Goal: Navigation & Orientation: Understand site structure

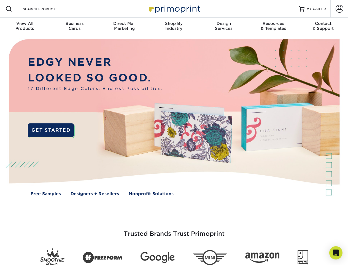
click at [174, 132] on img at bounding box center [174, 121] width 345 height 172
click at [9, 9] on span at bounding box center [9, 9] width 7 height 7
click at [340, 9] on span at bounding box center [340, 9] width 8 height 8
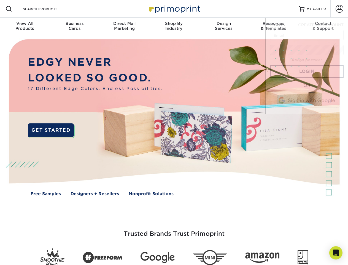
click at [25, 26] on div "View All Products" at bounding box center [25, 26] width 50 height 10
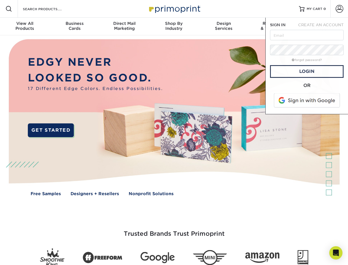
click at [74, 26] on div "Business Cards" at bounding box center [75, 26] width 50 height 10
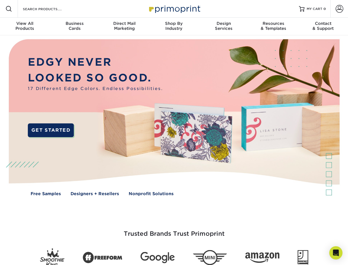
click at [124, 26] on div "Direct Mail Marketing" at bounding box center [125, 26] width 50 height 10
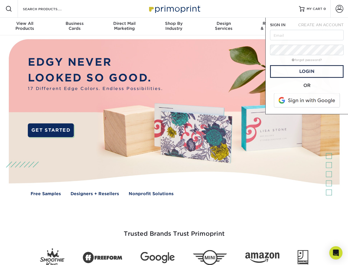
click at [174, 26] on div "Shop By Industry" at bounding box center [174, 26] width 50 height 10
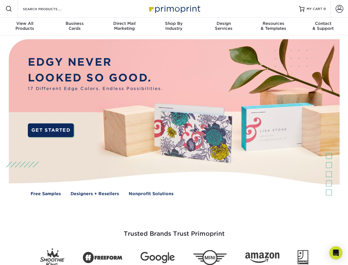
click at [224, 26] on div "Design Services" at bounding box center [224, 26] width 50 height 10
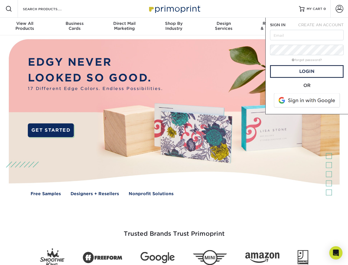
click at [274, 26] on span "SIGN IN" at bounding box center [277, 25] width 15 height 4
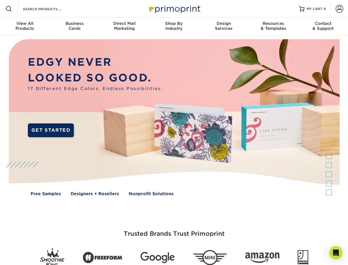
click at [324, 26] on div "Contact & Support" at bounding box center [324, 26] width 50 height 10
